Goal: Task Accomplishment & Management: Manage account settings

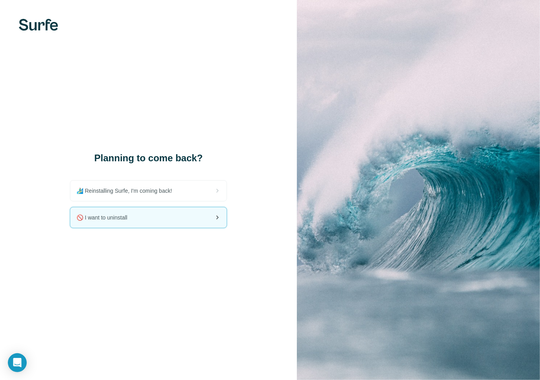
click at [140, 214] on div "🚫 I want to uninstall" at bounding box center [148, 217] width 156 height 20
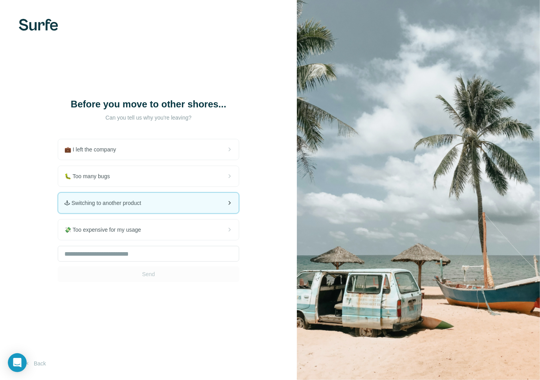
click at [114, 208] on div "🕹 Switching to another product" at bounding box center [148, 203] width 181 height 20
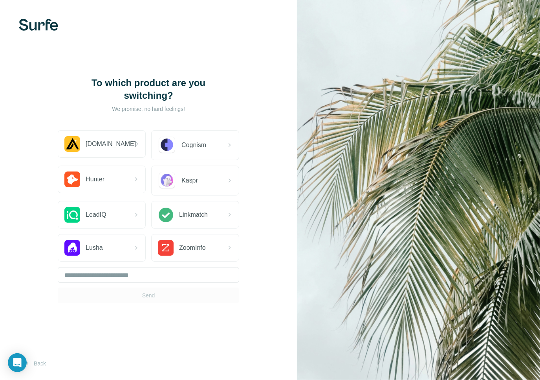
click at [105, 126] on div "To which product are you switching? We promise, no hard feelings!" at bounding box center [148, 103] width 157 height 53
click at [108, 139] on span "[DOMAIN_NAME]" at bounding box center [111, 143] width 50 height 9
